Goal: Task Accomplishment & Management: Manage account settings

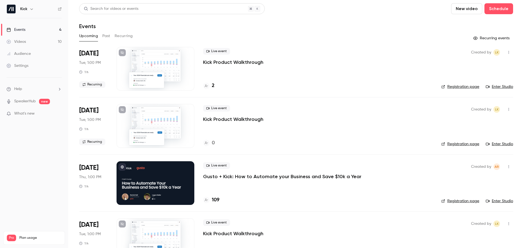
click at [214, 200] on h4 "109" at bounding box center [216, 199] width 8 height 7
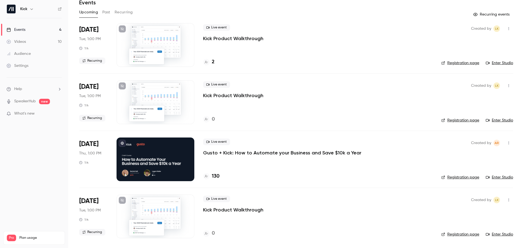
click at [268, 153] on p "Gusto + Kick: How to Automate your Business and Save $10k a Year" at bounding box center [282, 152] width 158 height 7
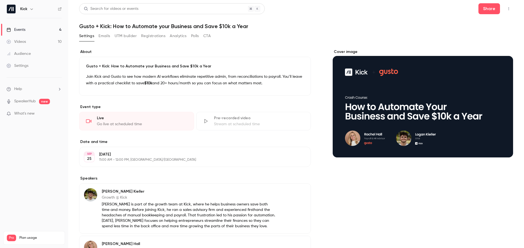
click at [104, 36] on button "Emails" at bounding box center [103, 36] width 11 height 9
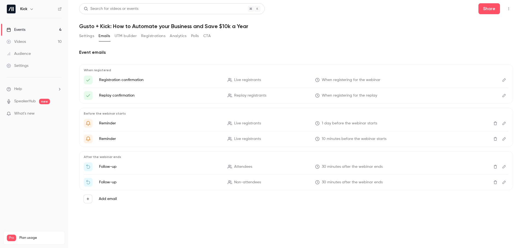
click at [123, 37] on button "UTM builder" at bounding box center [126, 36] width 22 height 9
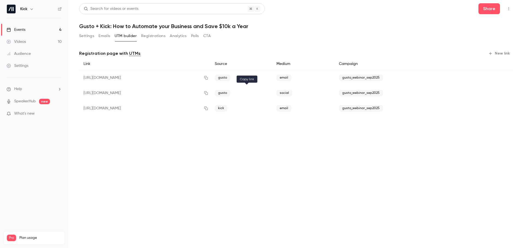
click at [208, 93] on icon "button" at bounding box center [206, 93] width 4 height 4
click at [83, 34] on button "Settings" at bounding box center [86, 36] width 15 height 9
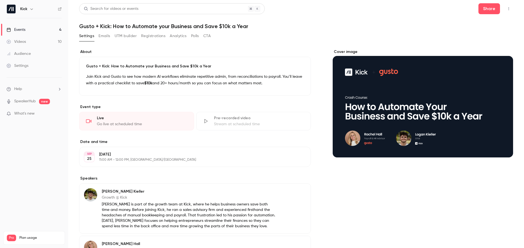
click at [20, 29] on div "Events" at bounding box center [16, 29] width 19 height 5
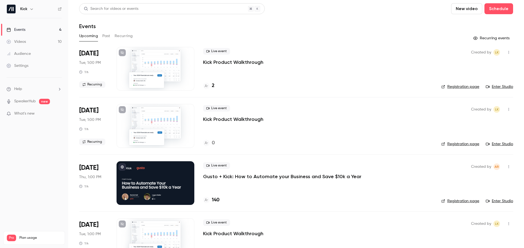
click at [474, 203] on link "Registration page" at bounding box center [460, 200] width 38 height 5
click at [155, 184] on div at bounding box center [155, 183] width 78 height 44
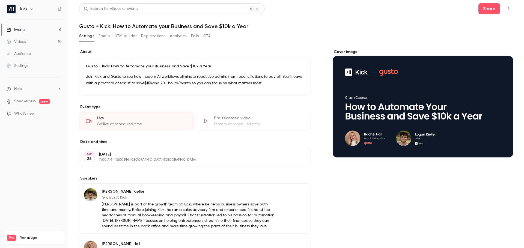
click at [151, 37] on button "Registrations" at bounding box center [153, 36] width 24 height 9
